Goal: Information Seeking & Learning: Understand process/instructions

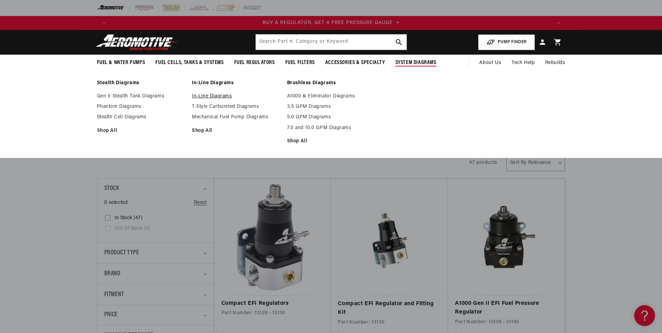
click at [212, 95] on link "In-Line Diagrams" at bounding box center [236, 96] width 88 height 6
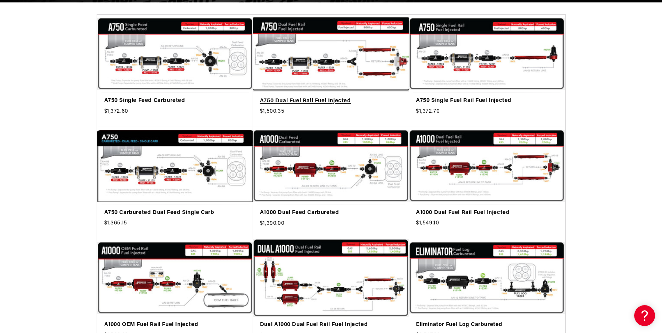
scroll to position [0, 882]
click at [318, 97] on link "A750 Dual Fuel Rail Fuel Injected" at bounding box center [331, 101] width 142 height 9
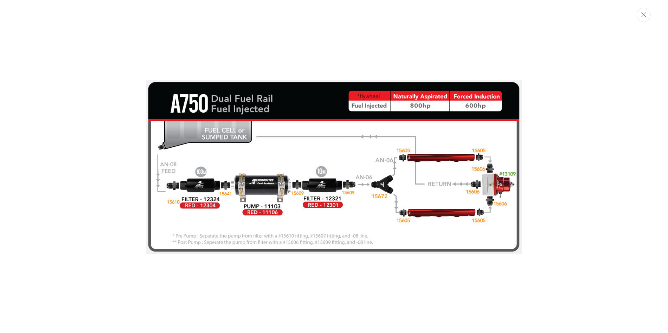
scroll to position [0, 441]
click at [591, 153] on div "Media gallery" at bounding box center [334, 166] width 668 height 186
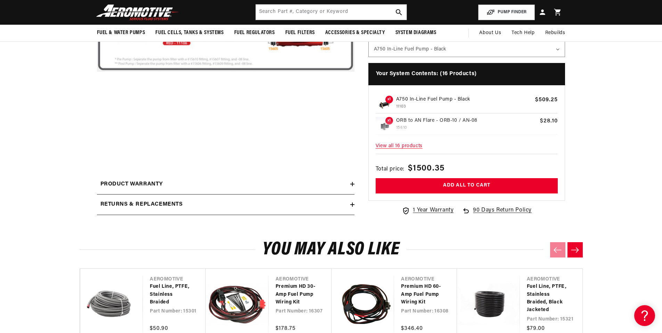
scroll to position [153, 0]
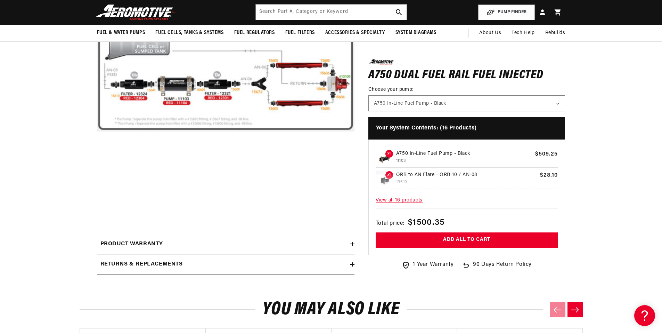
click at [405, 200] on span "View all 16 products" at bounding box center [467, 200] width 183 height 15
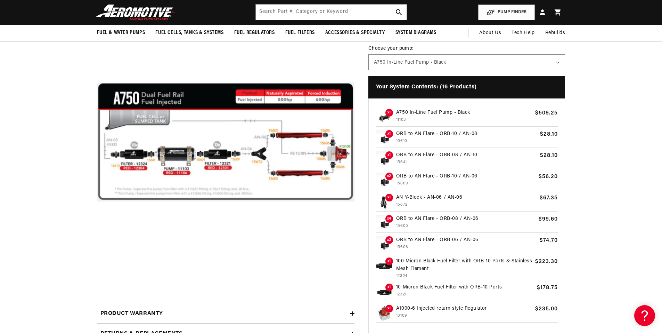
scroll to position [0, 6]
click at [385, 311] on img at bounding box center [384, 313] width 17 height 17
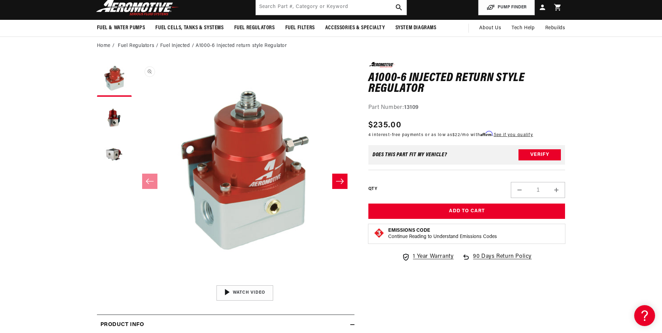
scroll to position [0, 0]
click at [231, 291] on img "Gallery Viewer" at bounding box center [244, 292] width 105 height 59
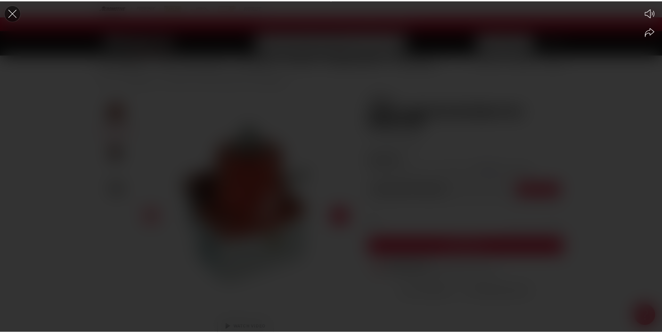
scroll to position [0, 441]
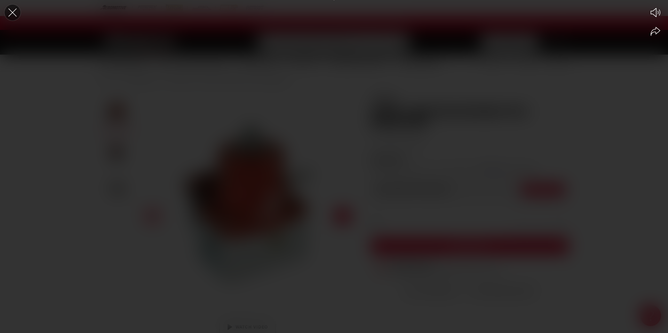
click at [13, 13] on icon "Close the video player" at bounding box center [12, 12] width 8 height 8
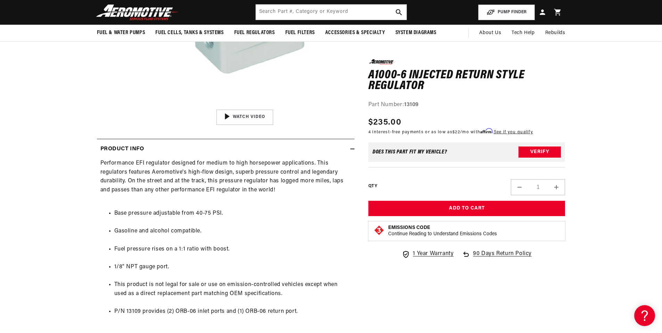
scroll to position [0, 0]
